Goal: Task Accomplishment & Management: Use online tool/utility

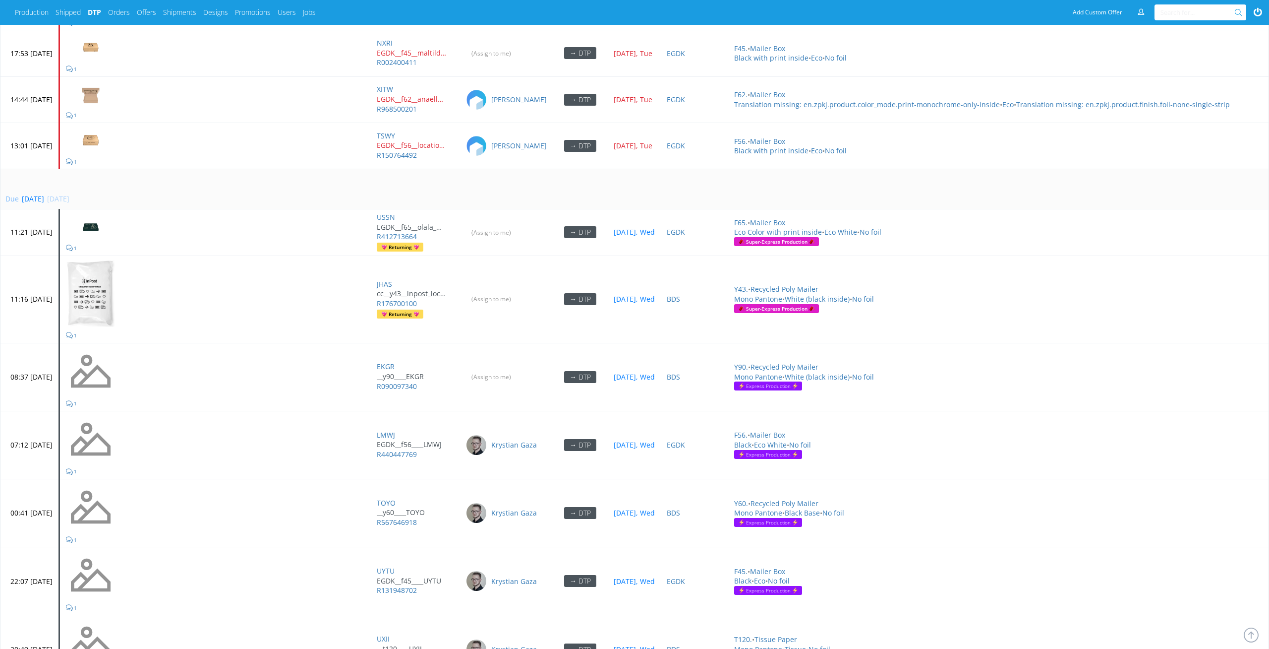
scroll to position [4228, 0]
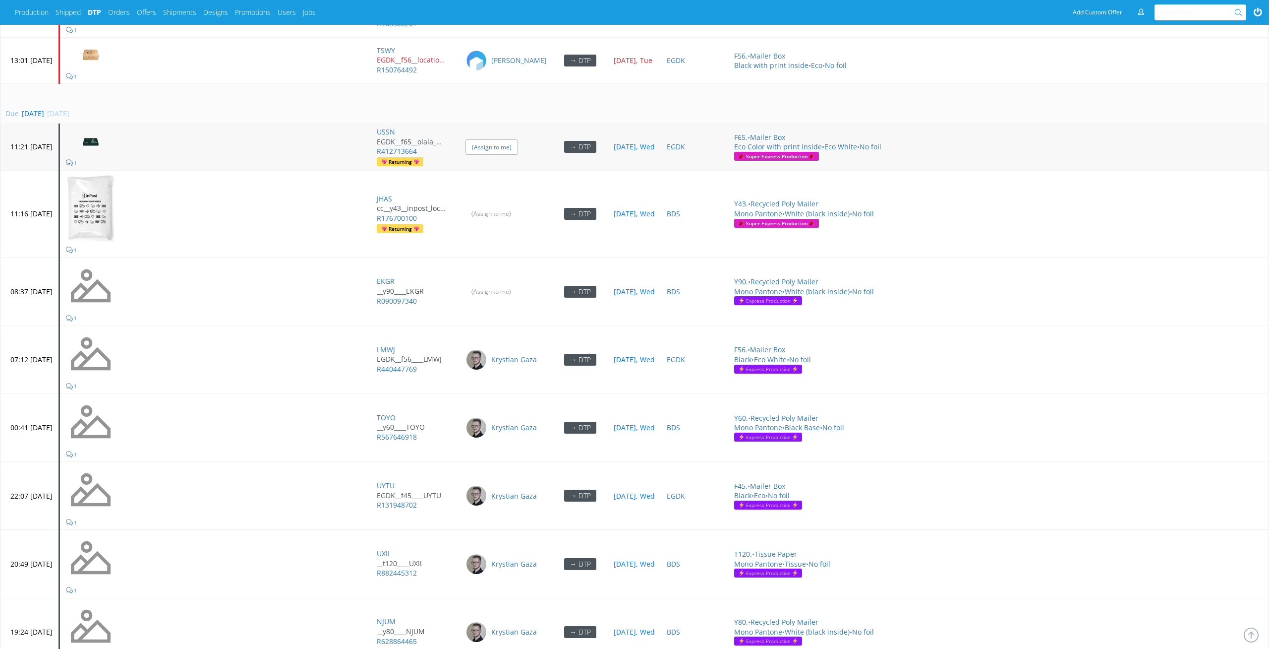
click at [518, 139] on input "(Assign to me)" at bounding box center [492, 146] width 53 height 15
click at [534, 225] on td "(Assign to me)" at bounding box center [506, 213] width 93 height 87
click at [534, 217] on td "(Assign to me)" at bounding box center [506, 213] width 93 height 87
click at [518, 206] on input "(Assign to me)" at bounding box center [492, 213] width 53 height 15
click at [518, 284] on input "(Assign to me)" at bounding box center [492, 291] width 53 height 15
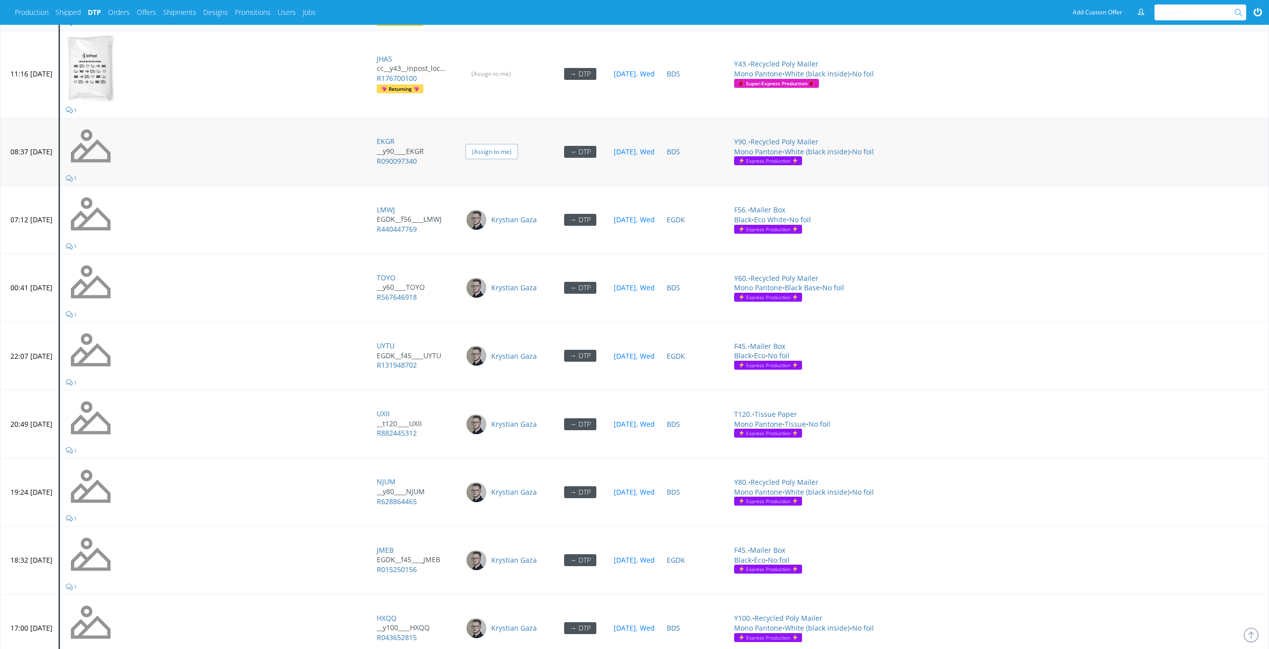
scroll to position [4567, 0]
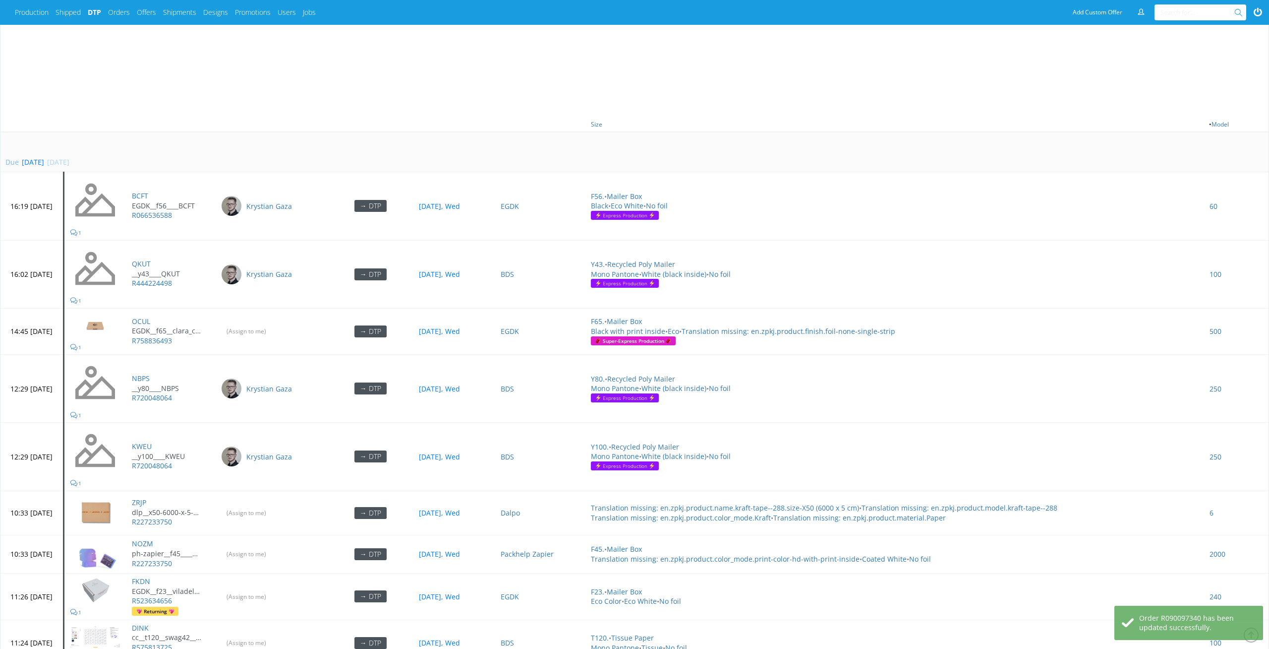
scroll to position [682, 0]
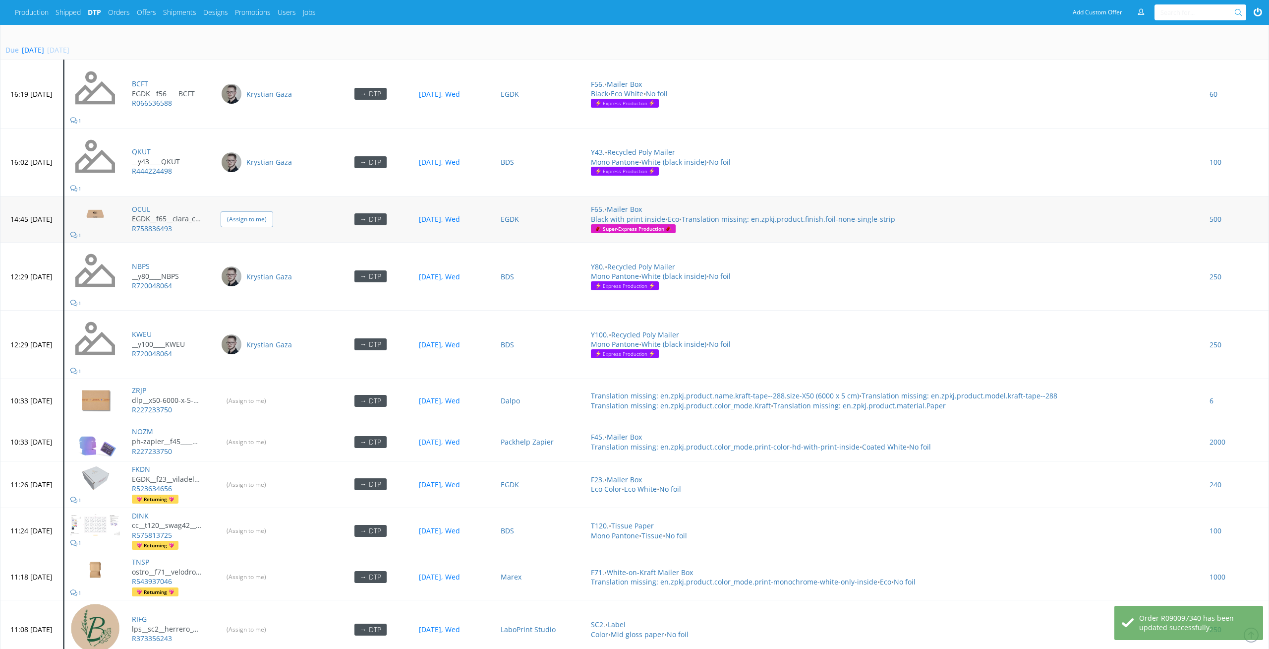
click at [273, 211] on input "(Assign to me)" at bounding box center [247, 218] width 53 height 15
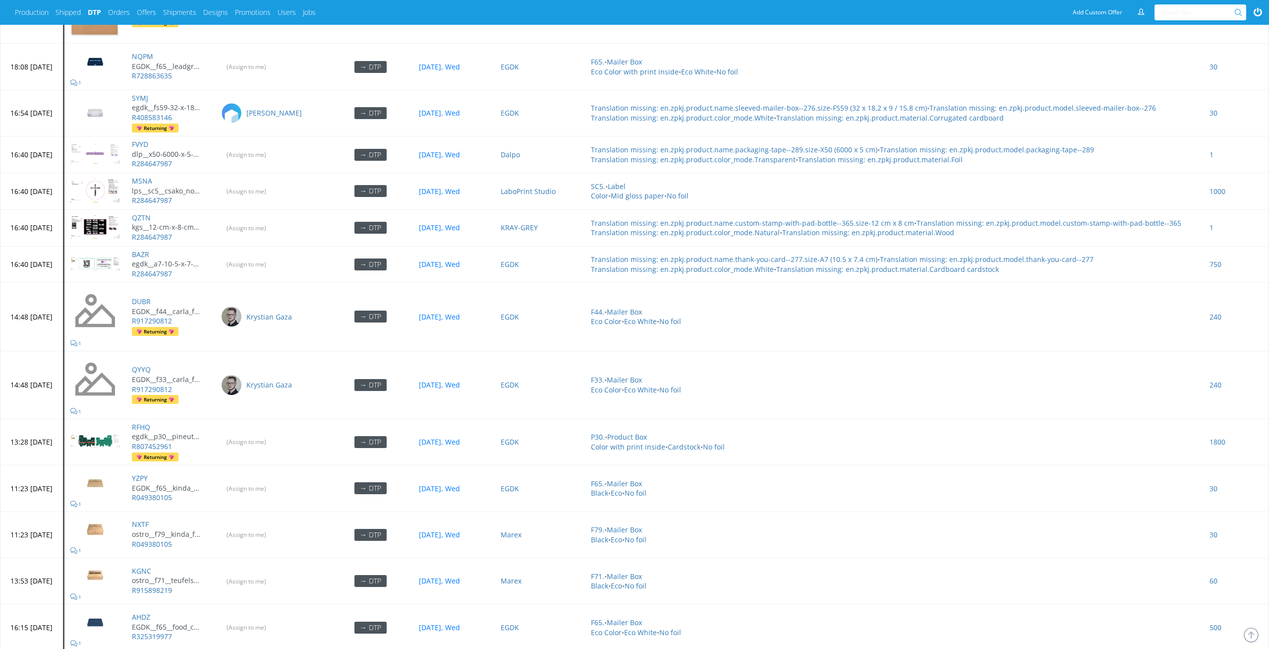
scroll to position [2261, 0]
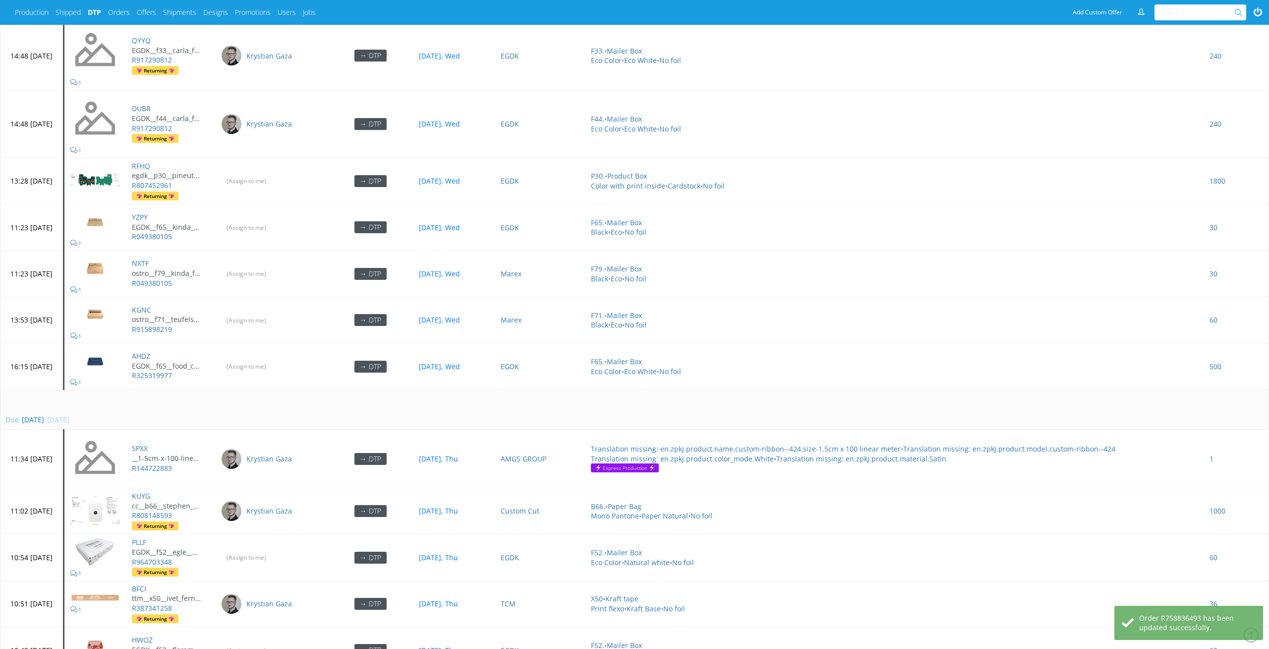
scroll to position [2168, 0]
click at [266, 311] on input "(Assign to me)" at bounding box center [247, 318] width 53 height 15
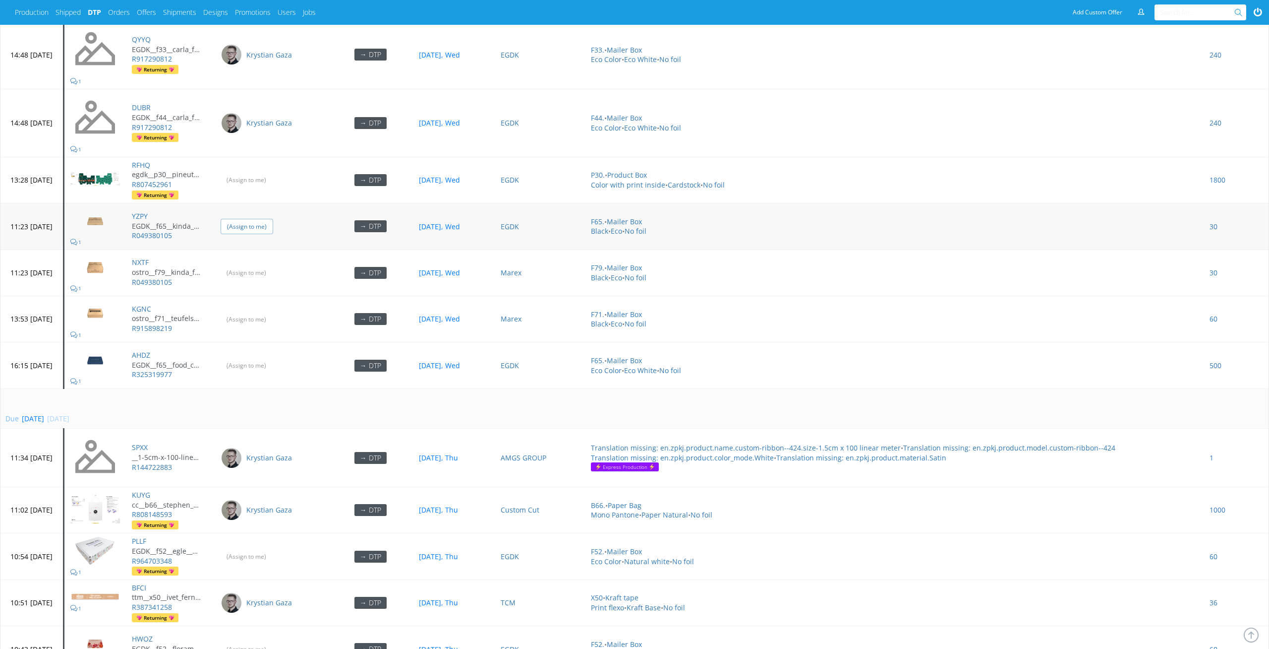
click at [273, 219] on input "(Assign to me)" at bounding box center [247, 226] width 53 height 15
click at [273, 265] on input "(Assign to me)" at bounding box center [247, 272] width 53 height 15
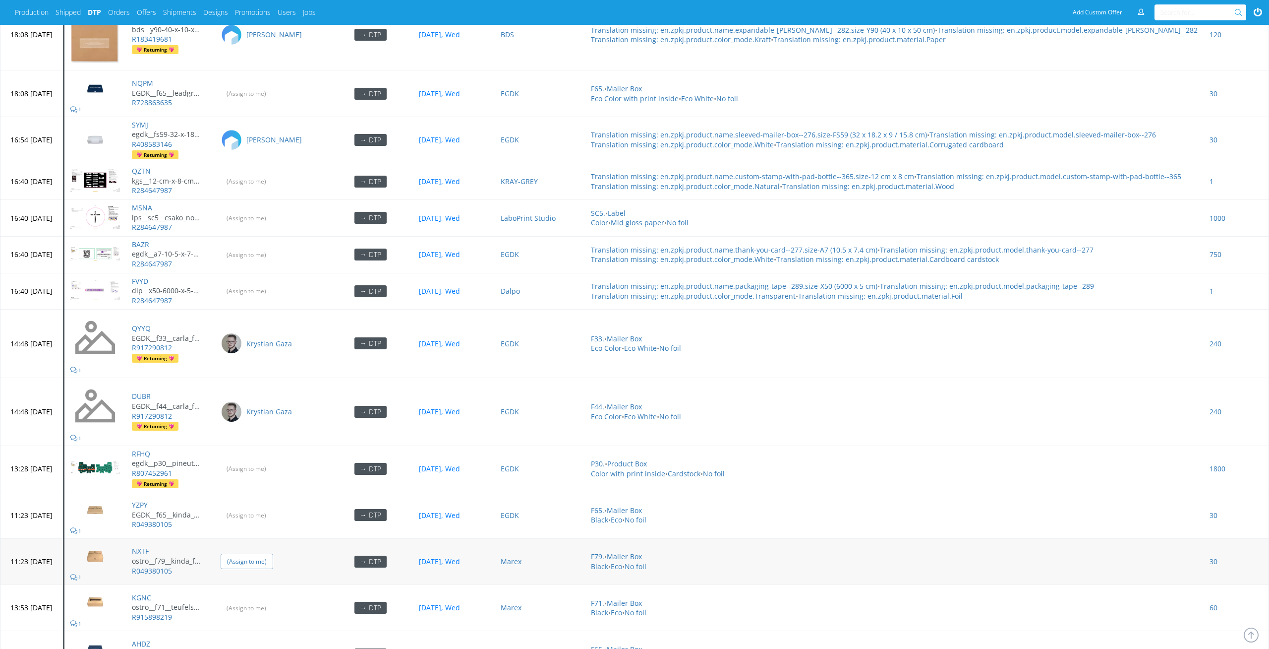
scroll to position [1793, 0]
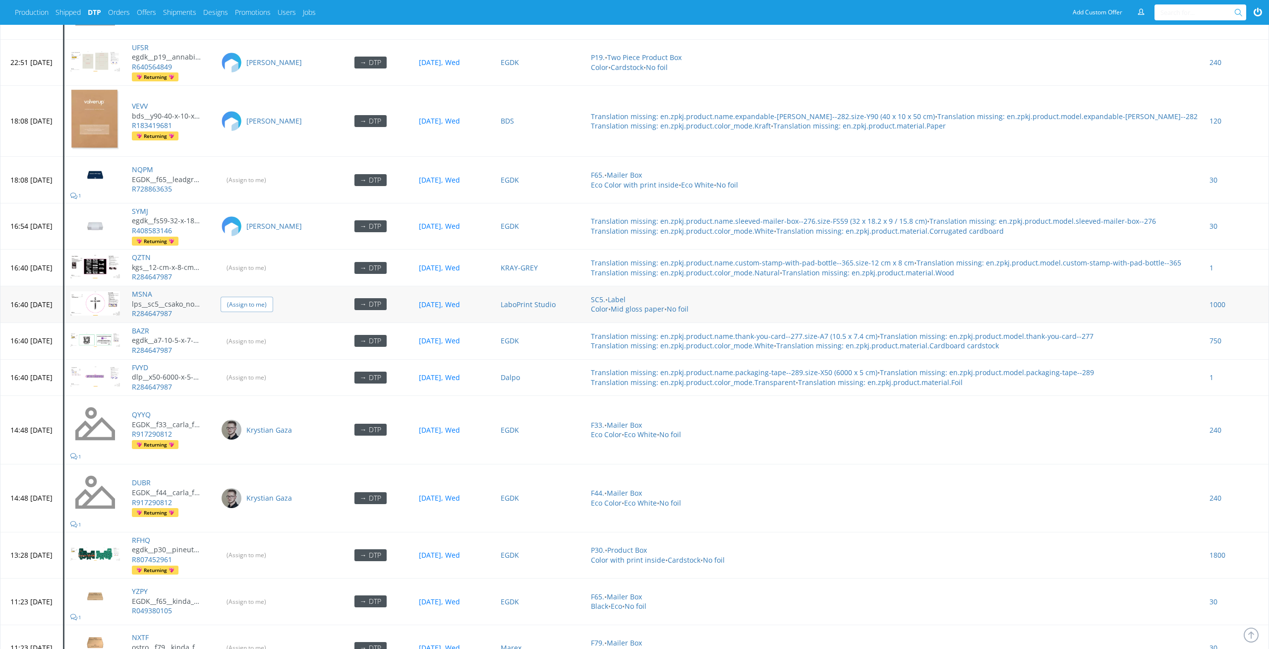
click at [262, 297] on input "(Assign to me)" at bounding box center [247, 304] width 53 height 15
click at [271, 260] on input "(Assign to me)" at bounding box center [247, 267] width 53 height 15
click at [273, 333] on input "(Assign to me)" at bounding box center [247, 340] width 53 height 15
click at [273, 369] on input "(Assign to me)" at bounding box center [247, 376] width 53 height 15
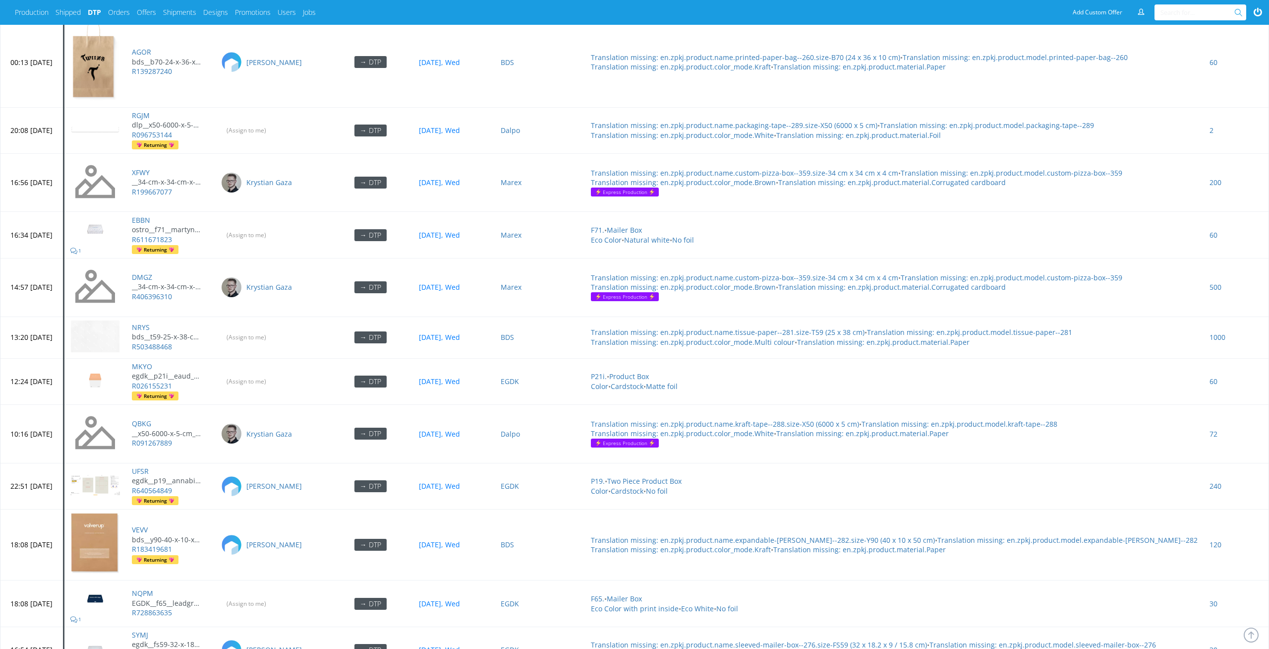
scroll to position [1266, 0]
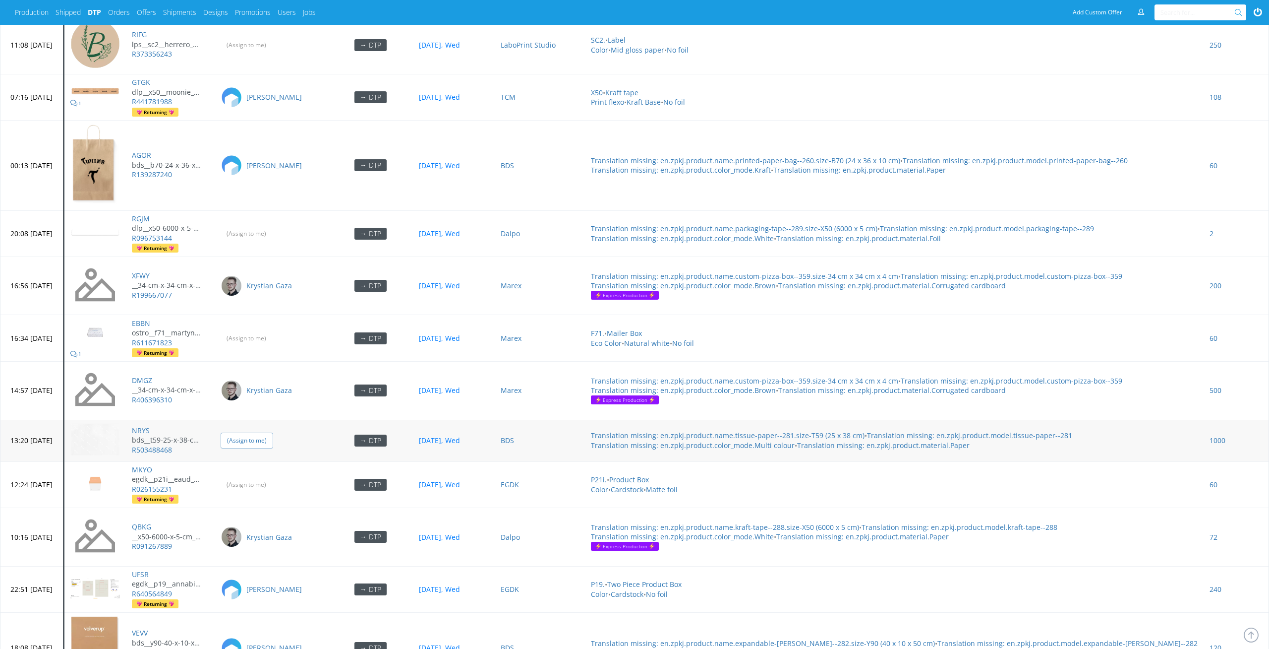
click at [273, 432] on input "(Assign to me)" at bounding box center [247, 439] width 53 height 15
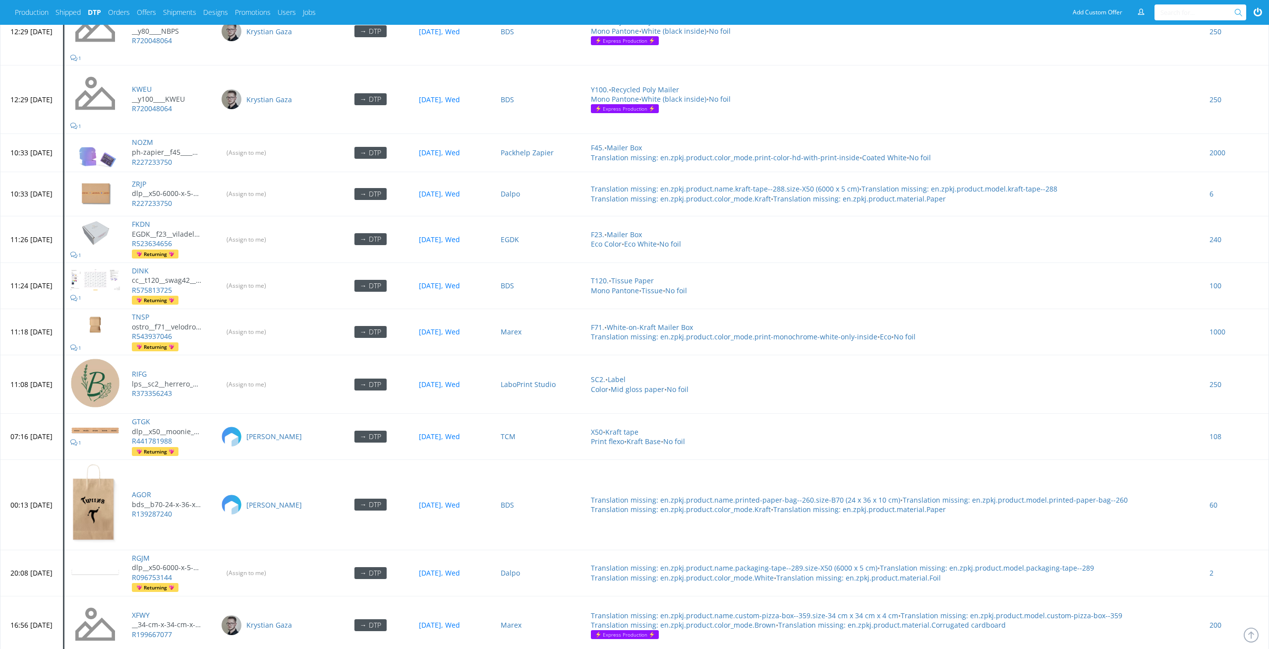
scroll to position [851, 0]
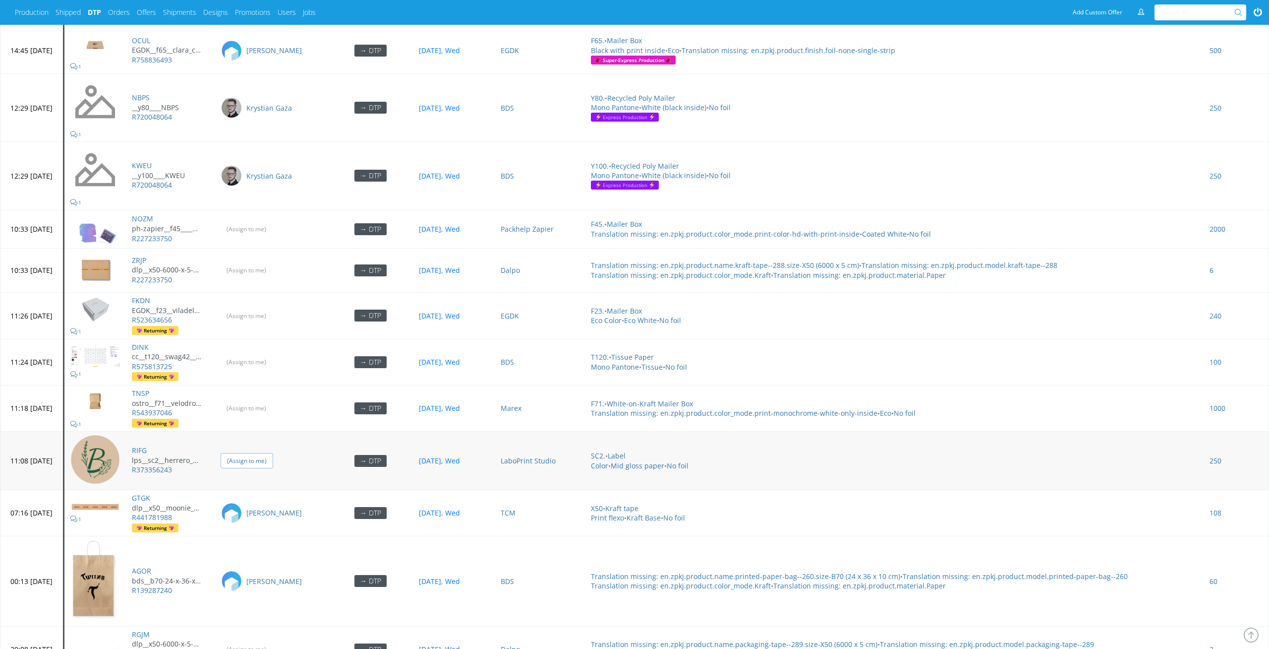
click at [273, 453] on input "(Assign to me)" at bounding box center [247, 460] width 53 height 15
click at [273, 354] on input "(Assign to me)" at bounding box center [247, 361] width 53 height 15
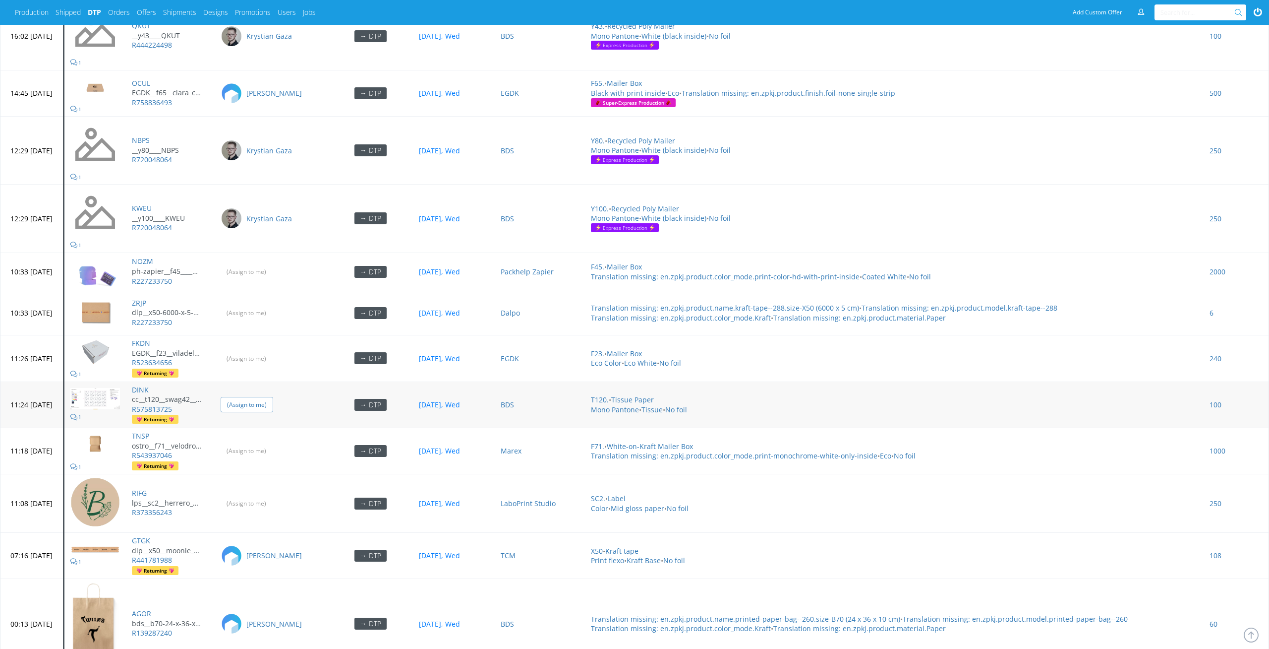
scroll to position [760, 0]
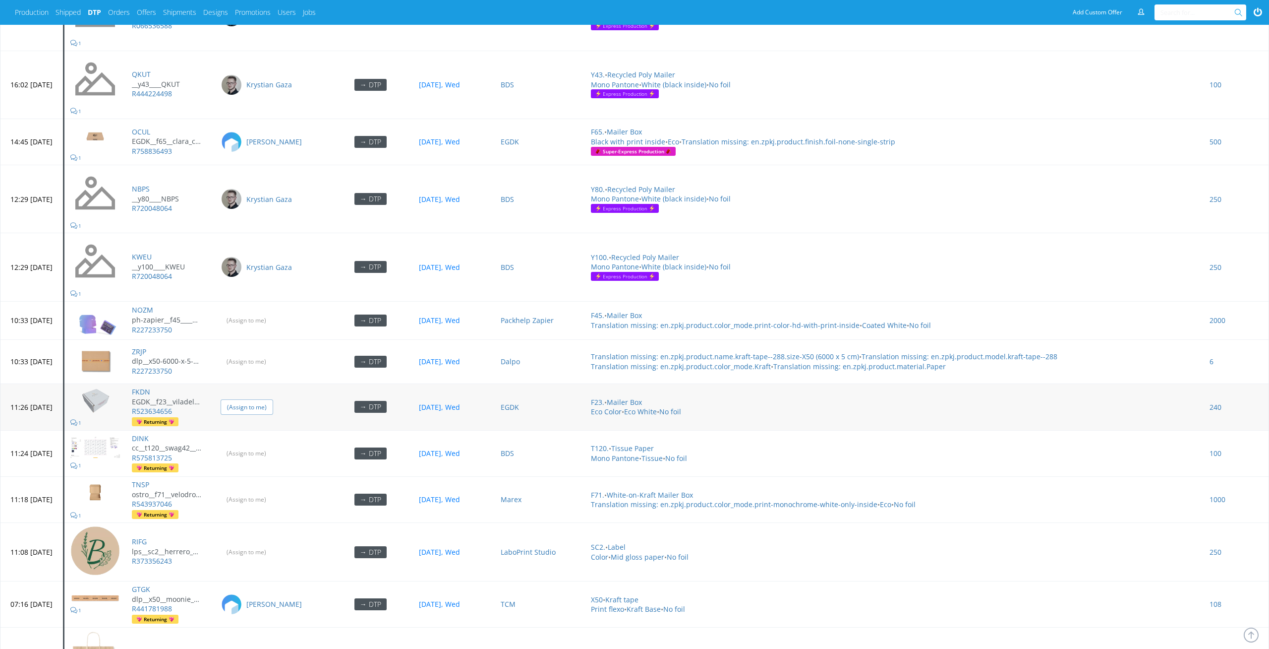
click at [273, 399] on input "(Assign to me)" at bounding box center [247, 406] width 53 height 15
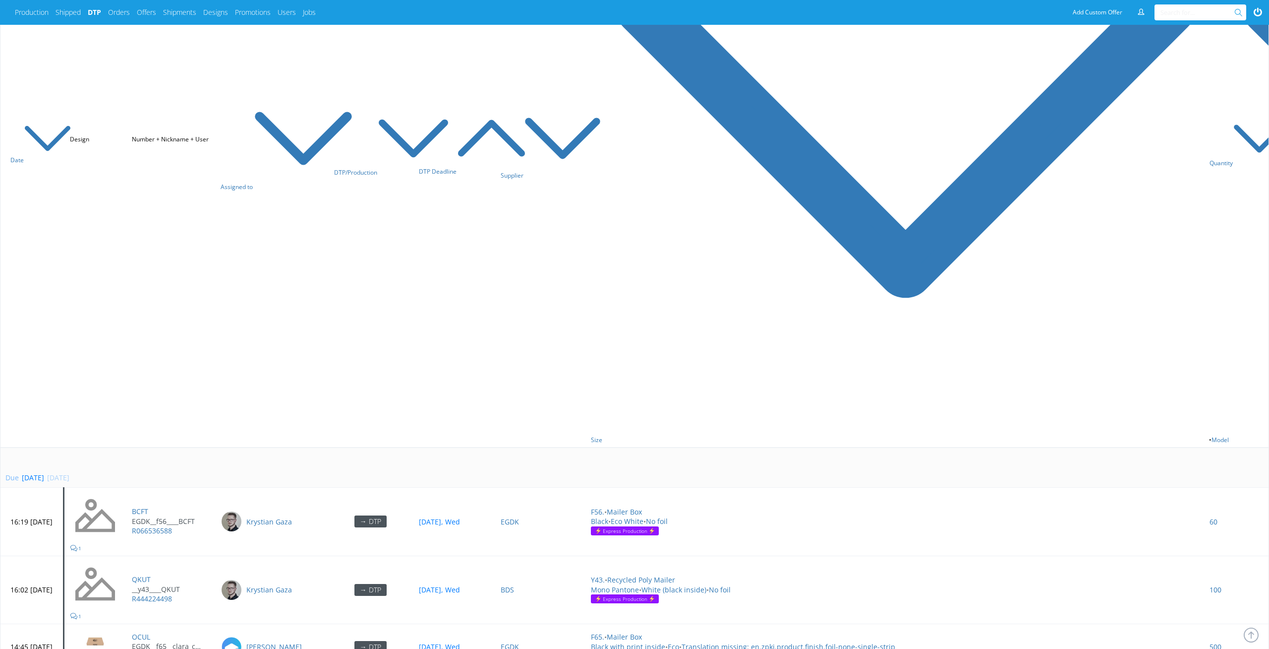
scroll to position [0, 0]
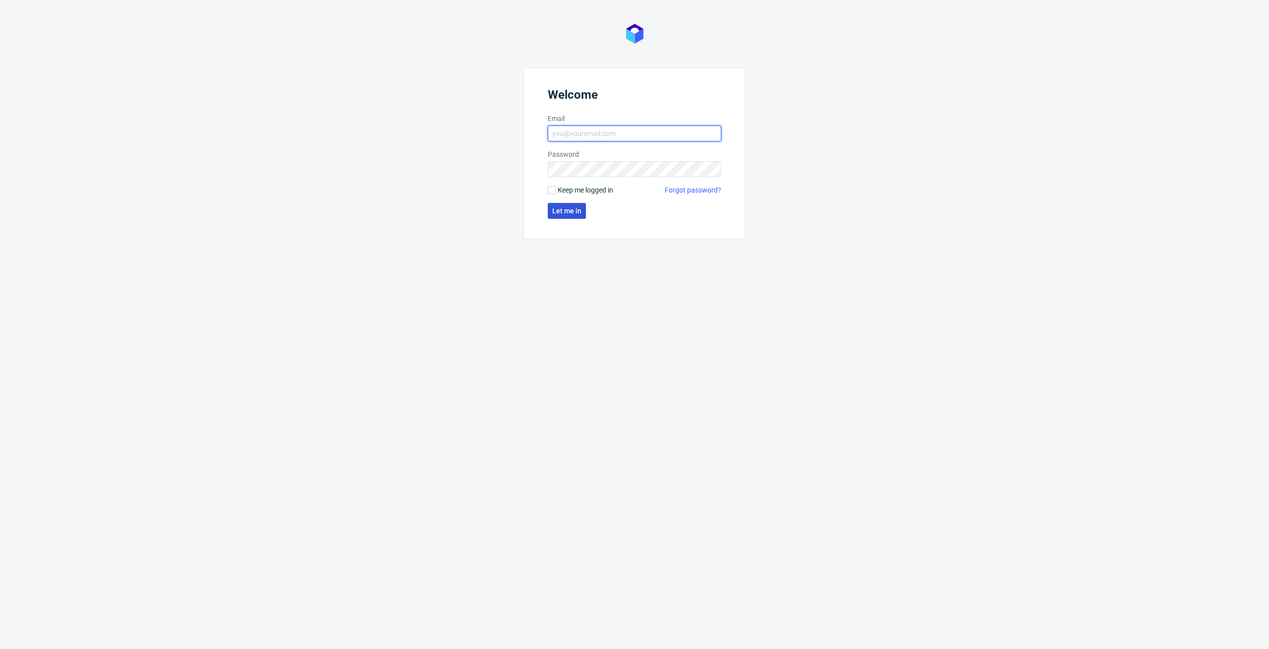
type input "elzbieta.jelinska@packhelp.com"
click at [575, 215] on button "Let me in" at bounding box center [567, 211] width 38 height 16
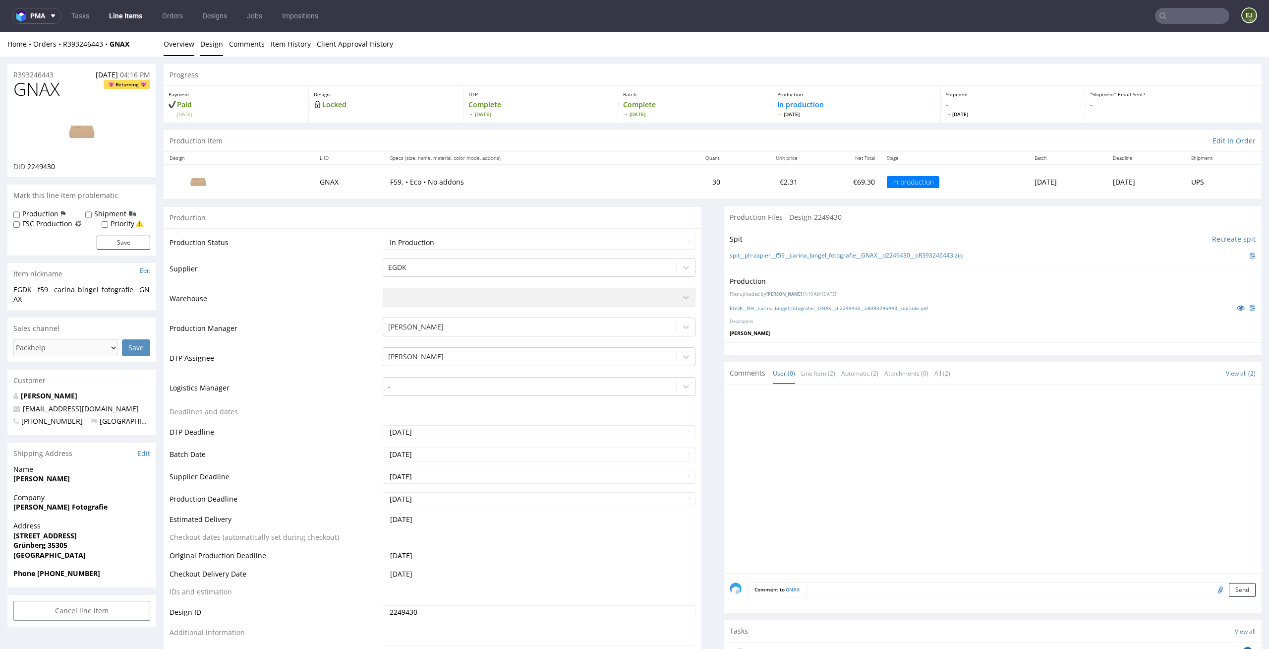
click at [204, 48] on link "Design" at bounding box center [211, 44] width 23 height 24
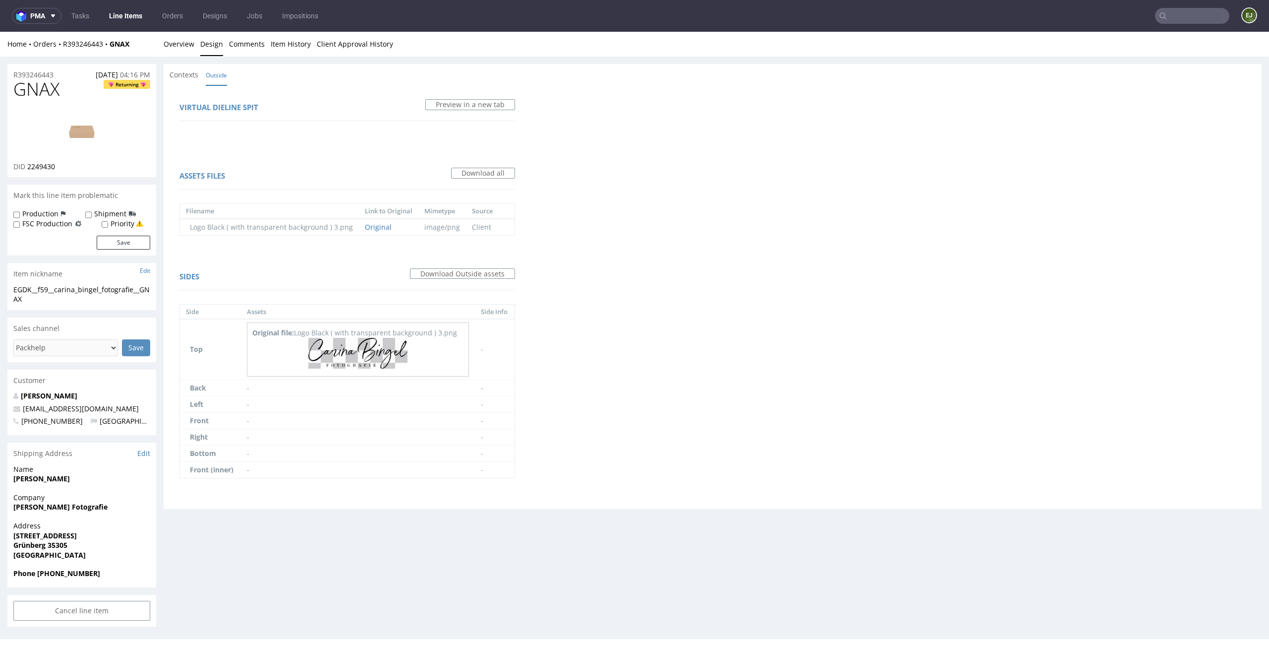
scroll to position [2, 0]
